Goal: Task Accomplishment & Management: Use online tool/utility

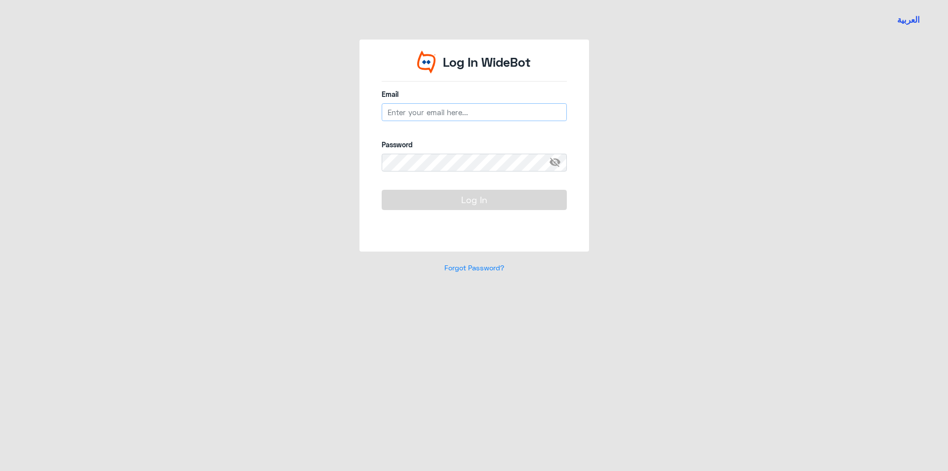
type input "[EMAIL_ADDRESS][DOMAIN_NAME]"
click at [485, 198] on button "Log In" at bounding box center [474, 200] width 185 height 20
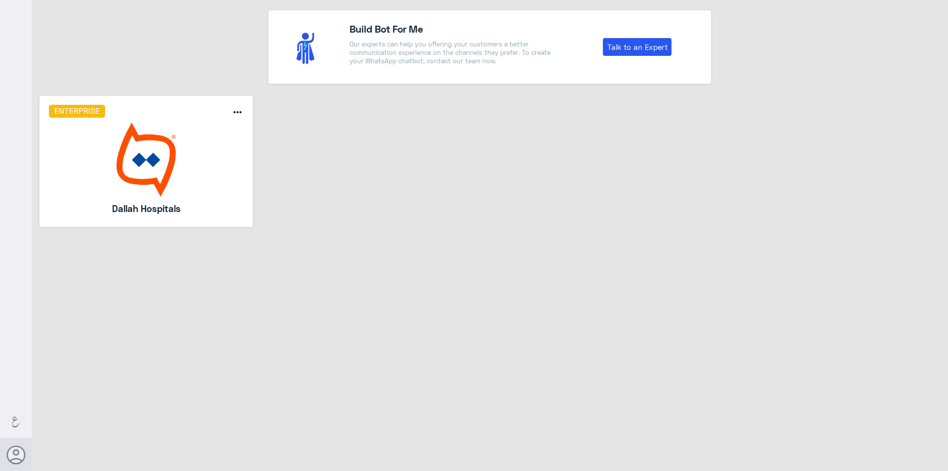
click at [217, 146] on img at bounding box center [146, 159] width 195 height 74
